Goal: Check status: Check status

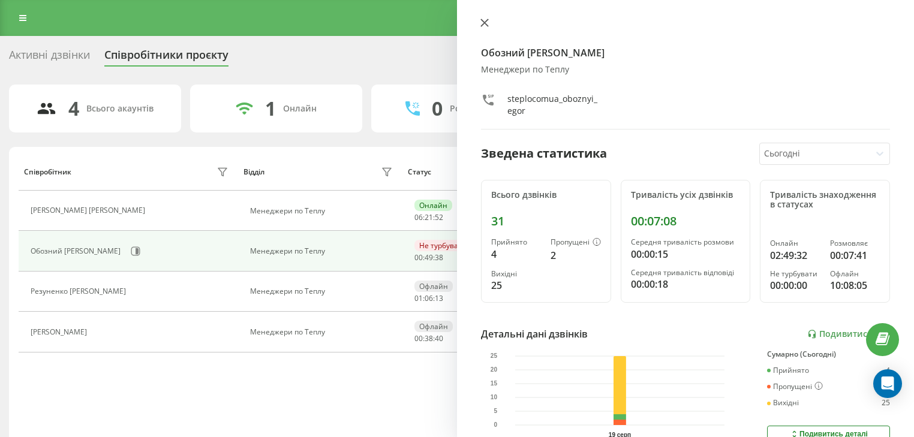
click at [492, 21] on button at bounding box center [485, 23] width 16 height 11
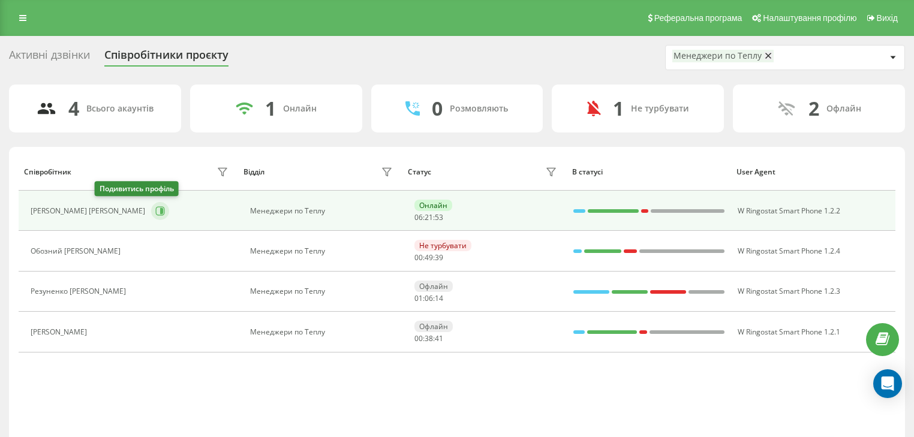
click at [160, 212] on icon at bounding box center [161, 211] width 3 height 6
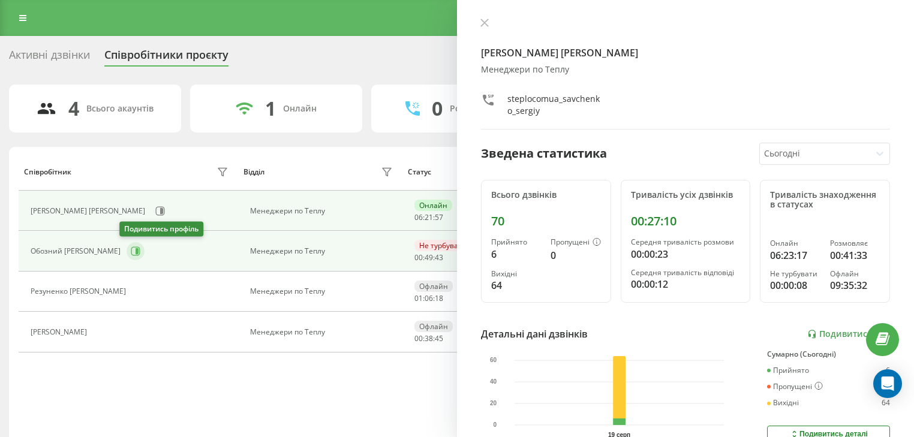
click at [133, 254] on icon at bounding box center [136, 252] width 10 height 10
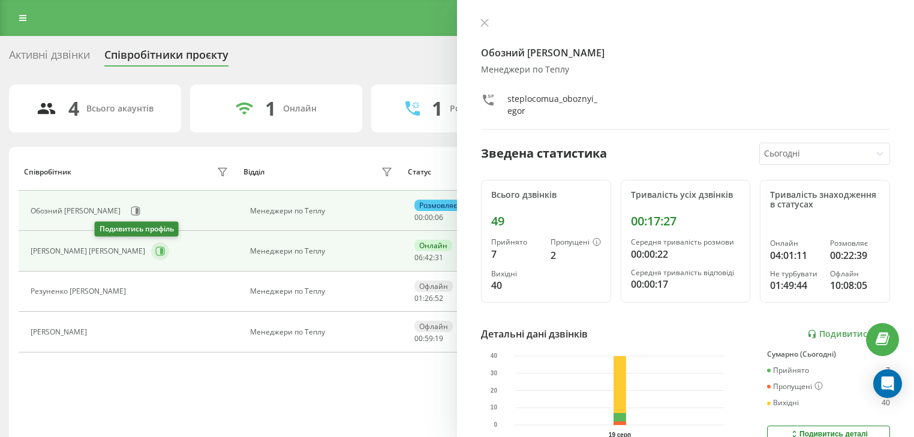
click at [160, 251] on icon at bounding box center [161, 251] width 3 height 6
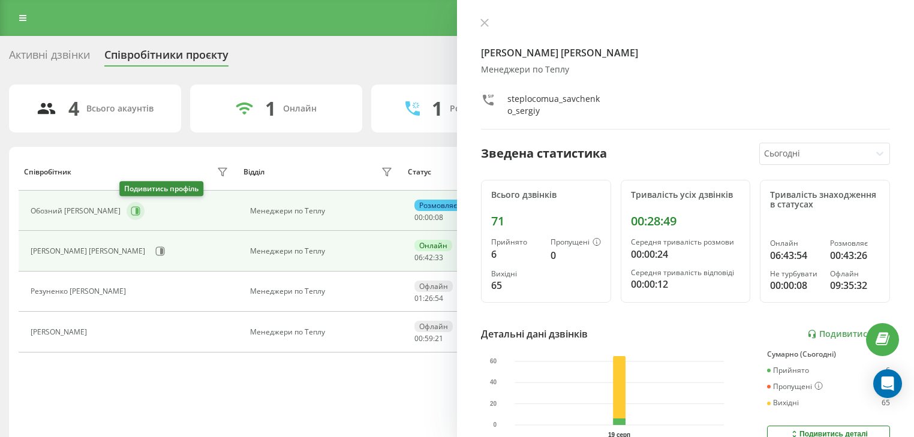
click at [136, 208] on icon at bounding box center [137, 211] width 3 height 6
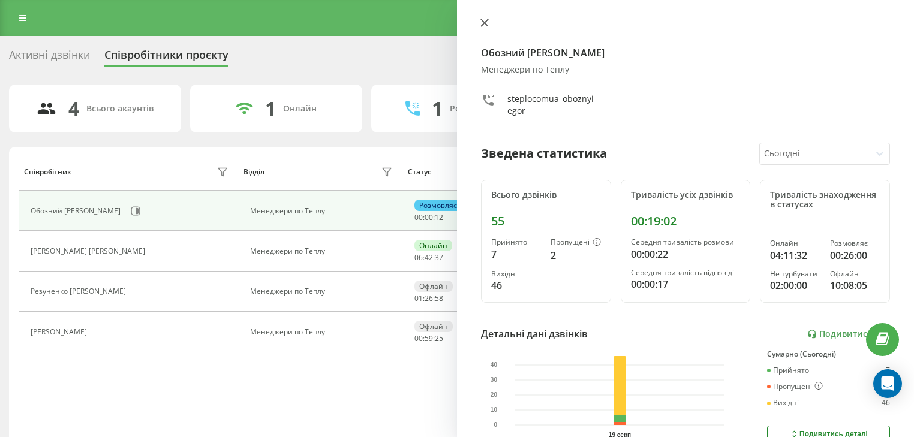
click at [482, 24] on icon at bounding box center [484, 22] width 7 height 7
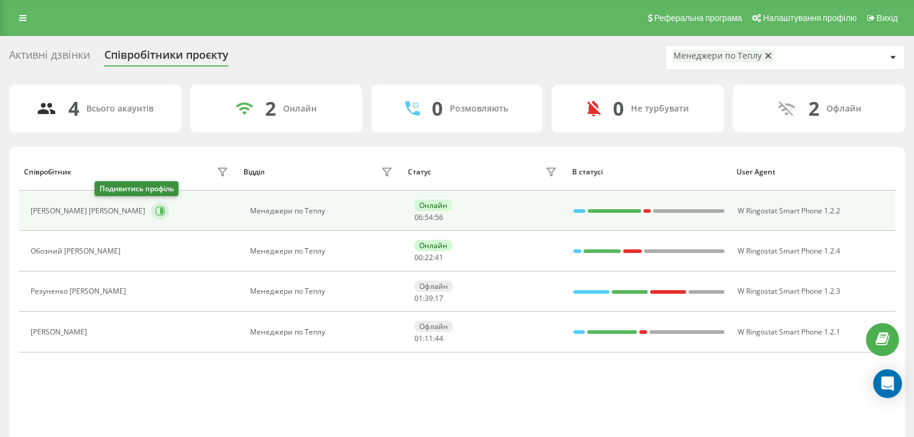
click at [151, 216] on button at bounding box center [160, 211] width 18 height 18
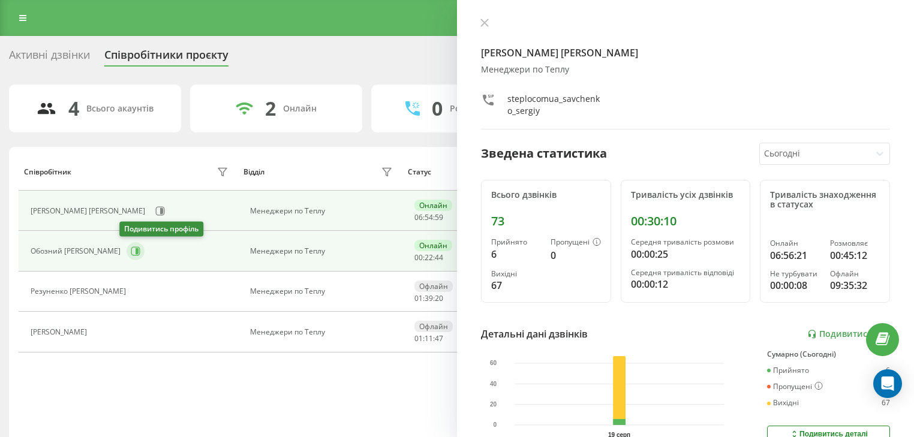
click at [131, 251] on icon at bounding box center [136, 252] width 10 height 10
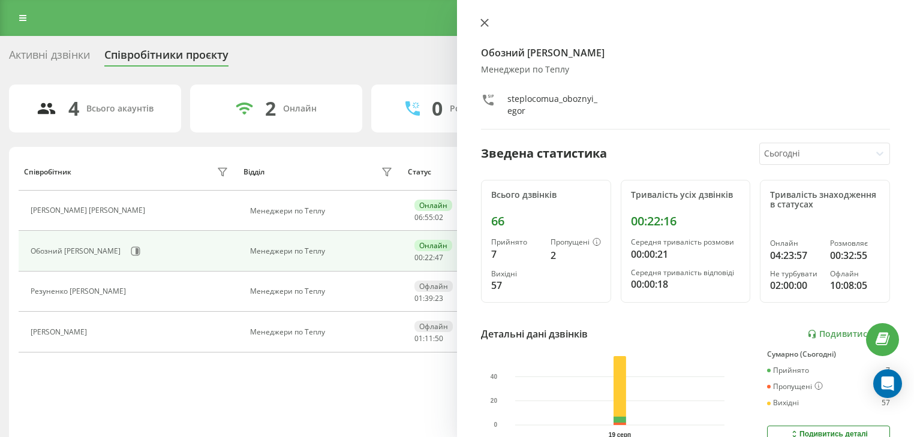
click at [483, 22] on icon at bounding box center [484, 22] width 7 height 7
